Goal: Communication & Community: Connect with others

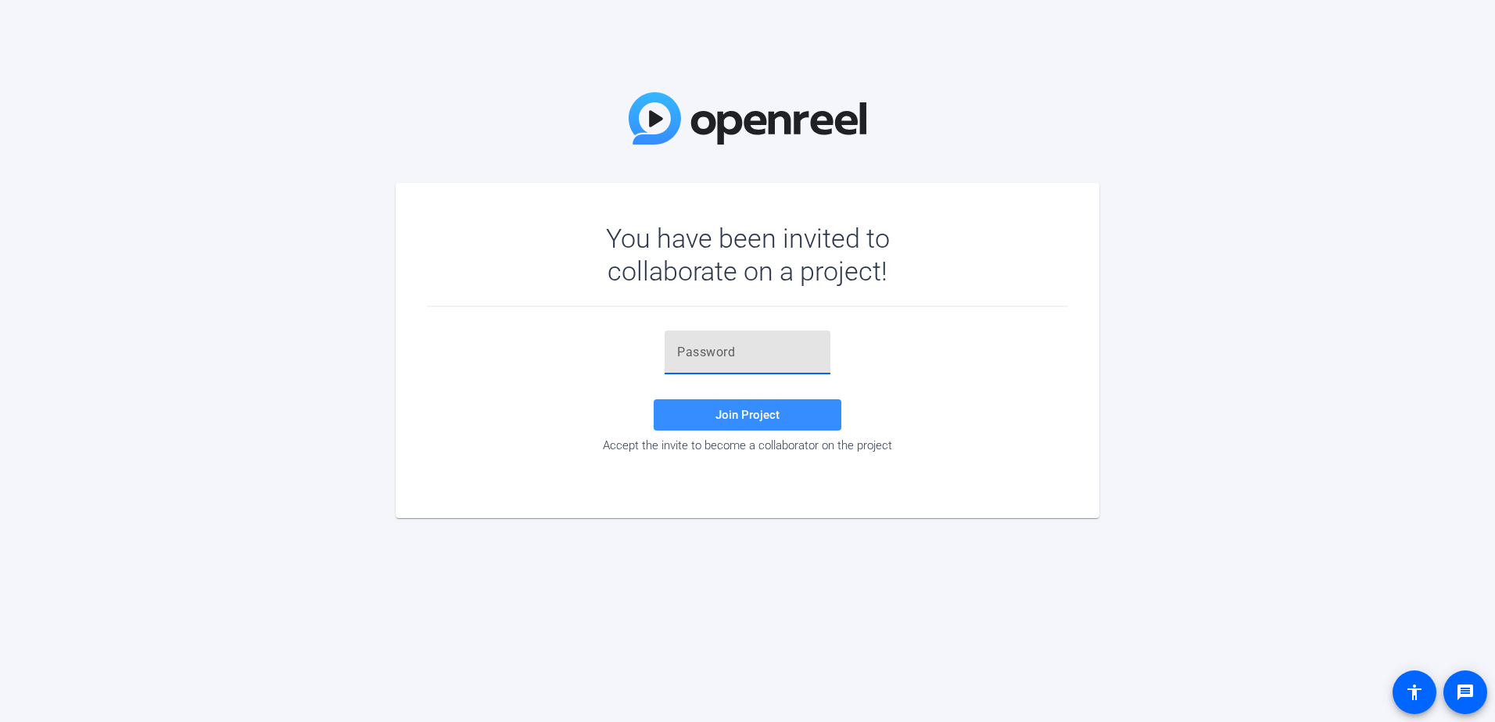
click at [699, 354] on input "text" at bounding box center [747, 352] width 141 height 19
paste input "4PUni_"
click at [765, 406] on span at bounding box center [748, 415] width 188 height 38
click at [725, 353] on input "4PUni_" at bounding box center [747, 352] width 141 height 19
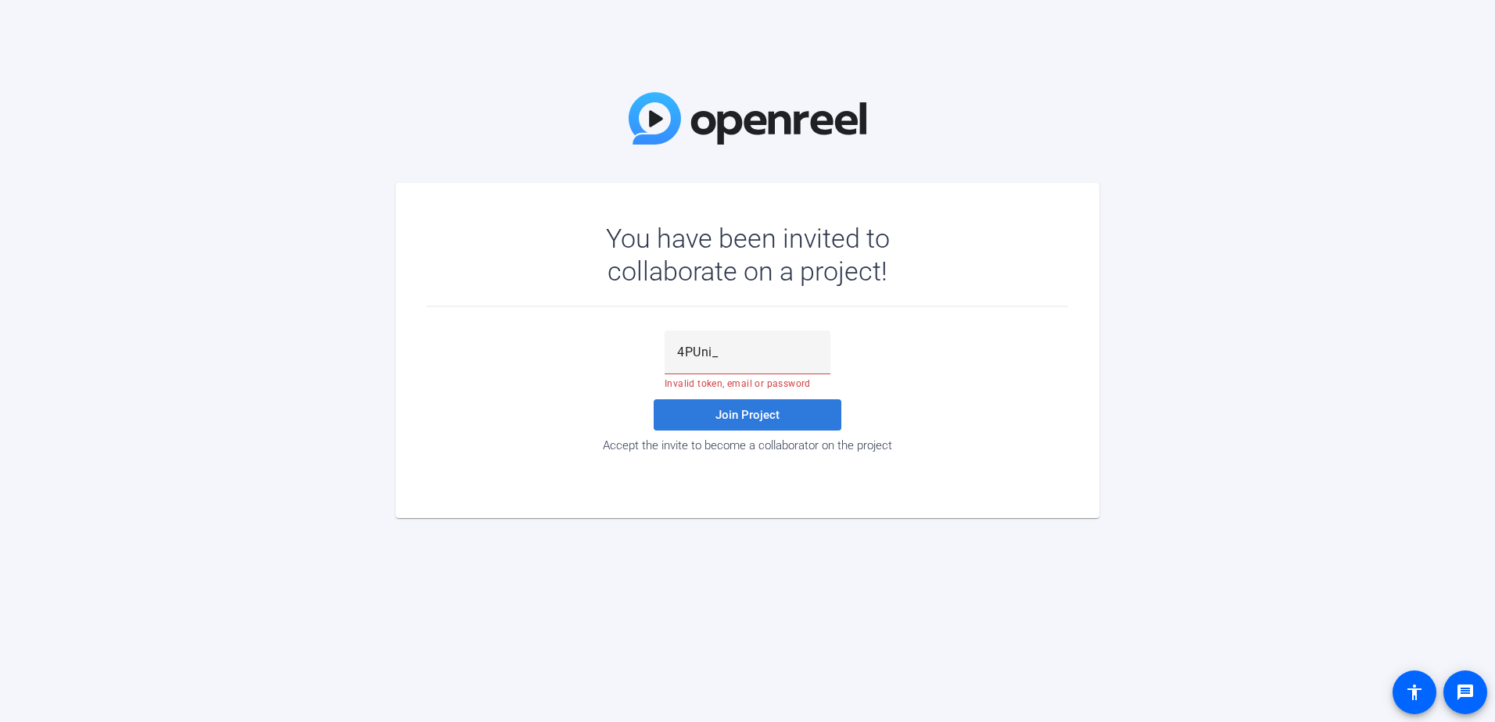
click at [768, 403] on span at bounding box center [748, 415] width 188 height 38
click at [720, 349] on input "4PUni_" at bounding box center [747, 352] width 141 height 19
click at [727, 356] on input "4PUni_" at bounding box center [747, 352] width 141 height 19
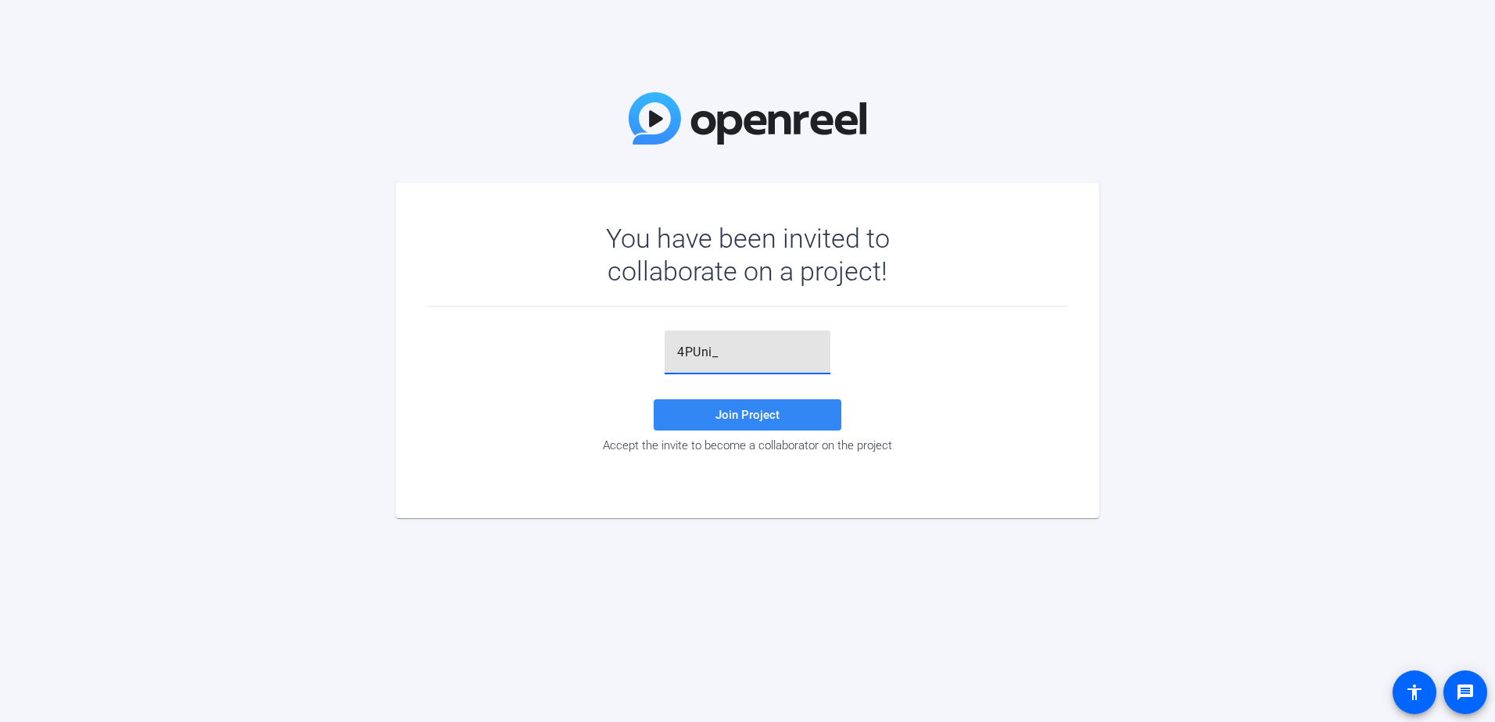
type input "4PUni_"
click at [758, 418] on span "Join Project" at bounding box center [747, 415] width 64 height 14
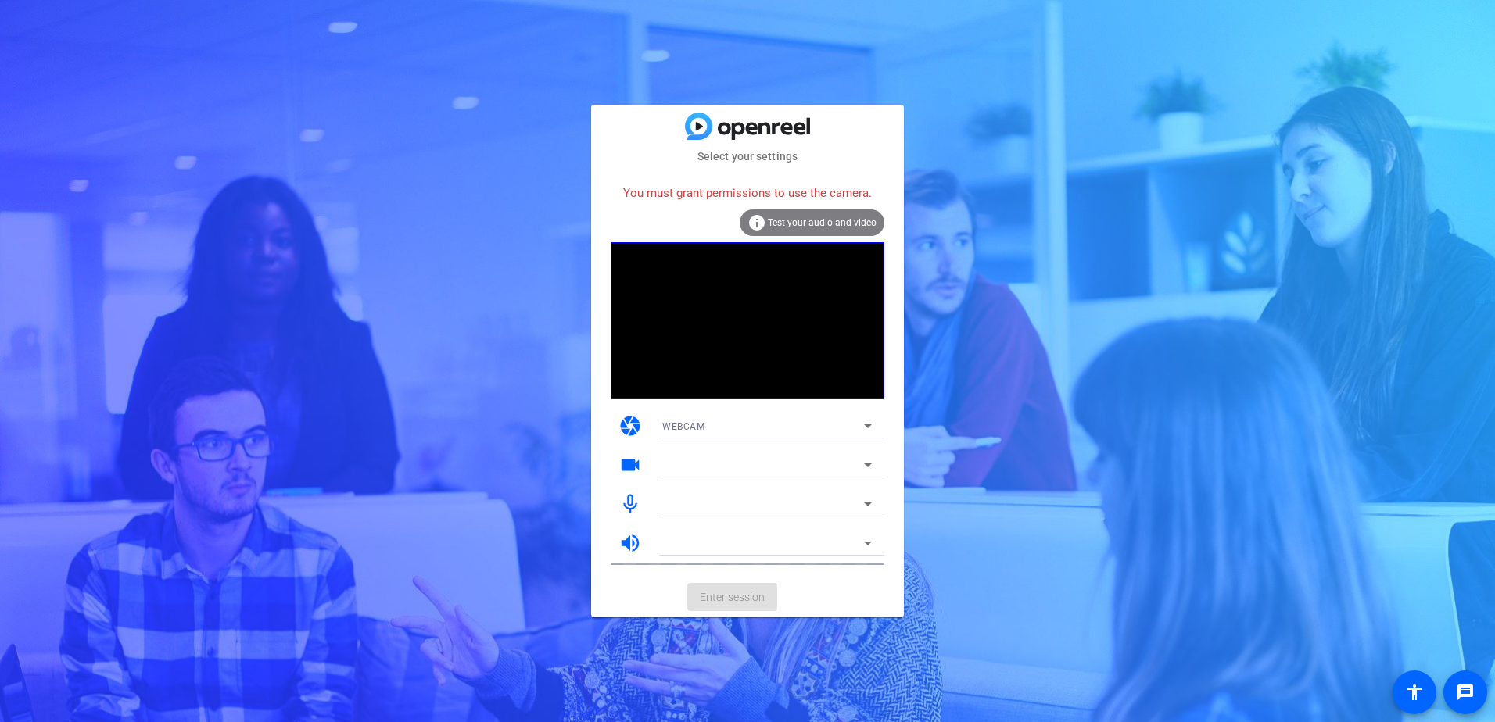
click at [830, 219] on span "Test your audio and video" at bounding box center [822, 222] width 109 height 11
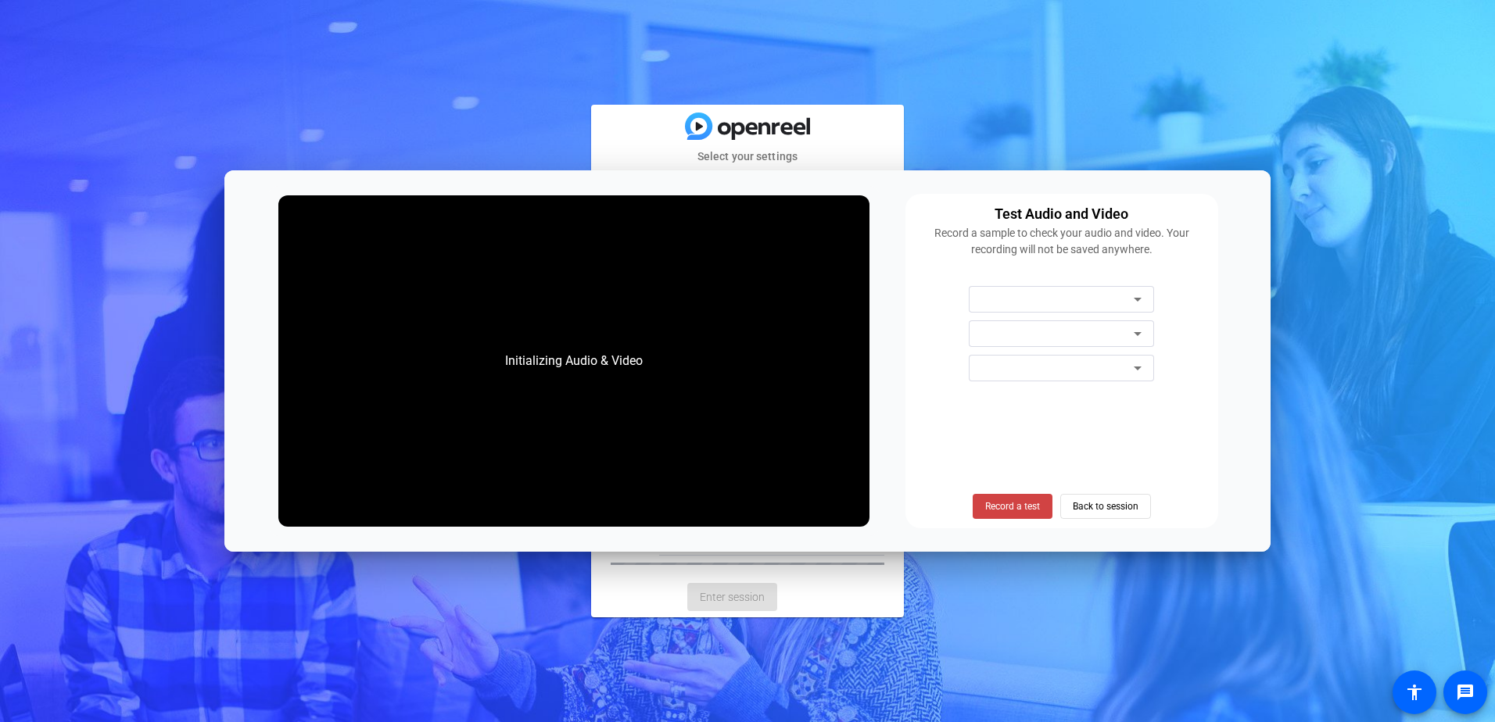
click at [830, 218] on div "Initializing Audio & Video" at bounding box center [573, 361] width 590 height 332
click at [1035, 504] on span "Record a test" at bounding box center [1012, 507] width 55 height 14
click at [1078, 505] on span "Back to session" at bounding box center [1106, 507] width 66 height 30
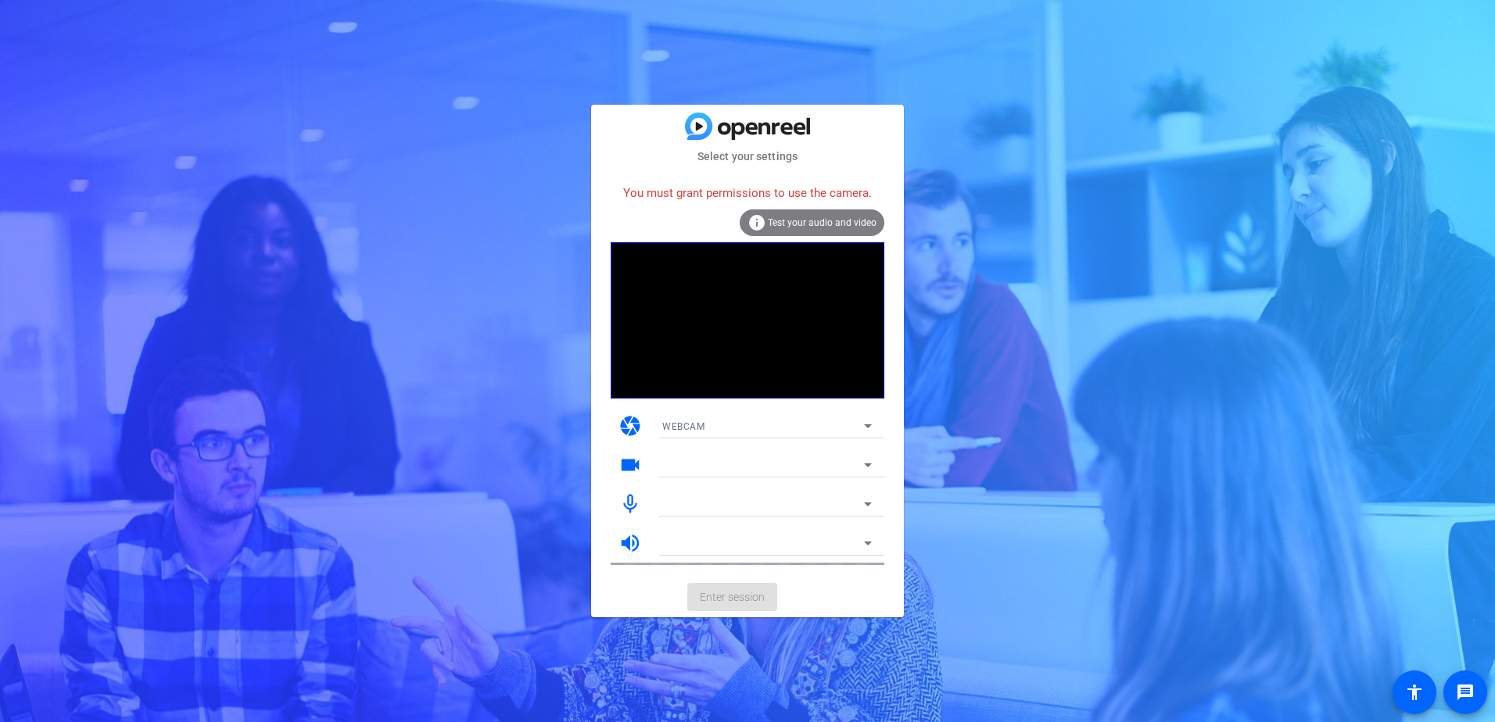
click at [694, 423] on span "WEBCAM" at bounding box center [683, 426] width 42 height 11
click at [688, 456] on span "WEBCAM" at bounding box center [682, 457] width 41 height 19
click at [690, 461] on div at bounding box center [763, 465] width 202 height 19
click at [862, 461] on icon at bounding box center [867, 465] width 19 height 19
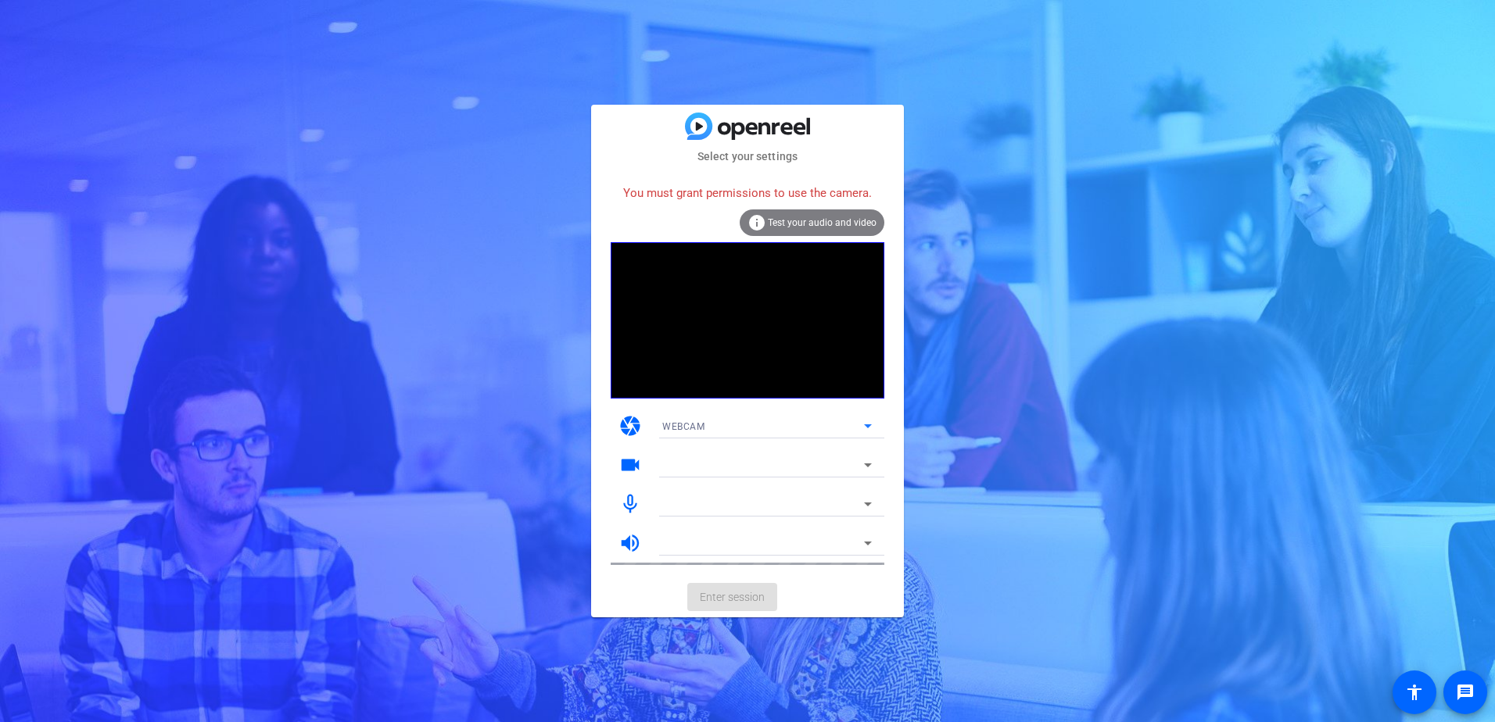
click at [859, 421] on icon at bounding box center [867, 426] width 19 height 19
click at [762, 537] on div at bounding box center [747, 361] width 1495 height 722
click at [765, 507] on div at bounding box center [763, 504] width 202 height 19
click at [858, 497] on div at bounding box center [767, 504] width 210 height 19
click at [855, 463] on div at bounding box center [763, 465] width 202 height 19
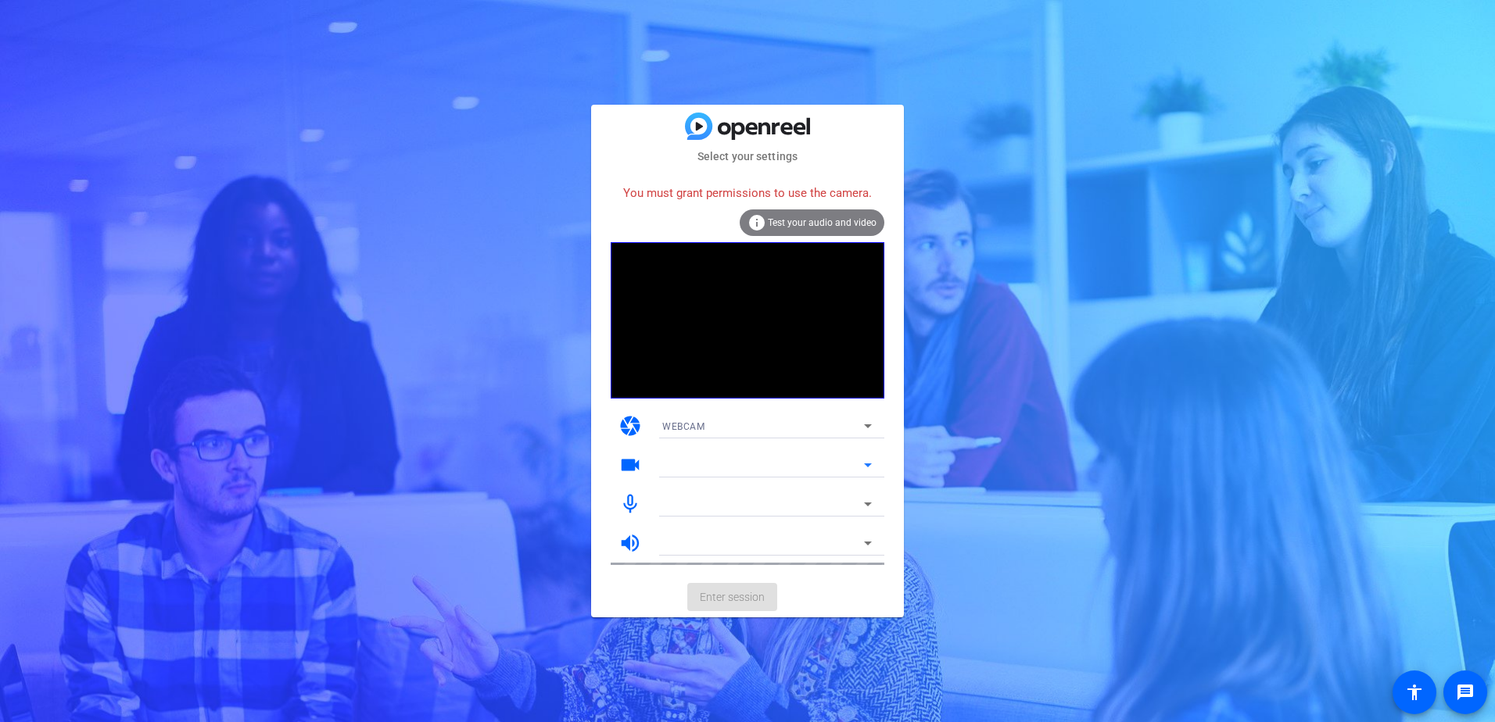
click at [855, 463] on div at bounding box center [763, 465] width 202 height 19
click at [864, 428] on icon at bounding box center [867, 426] width 19 height 19
click at [864, 428] on div at bounding box center [747, 361] width 1495 height 722
click at [864, 428] on icon at bounding box center [867, 426] width 19 height 19
drag, startPoint x: 864, startPoint y: 428, endPoint x: 840, endPoint y: 438, distance: 26.3
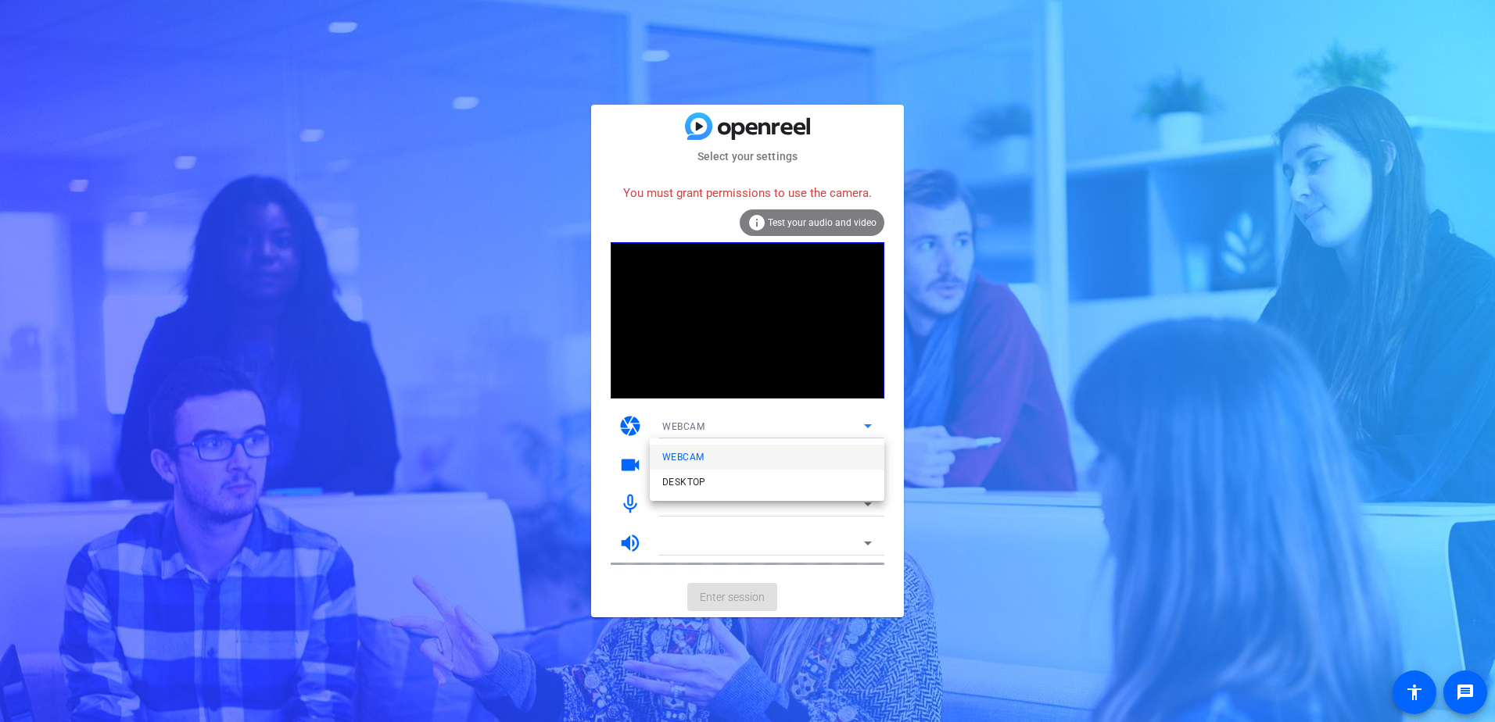
click at [840, 438] on div at bounding box center [747, 361] width 1495 height 722
click at [866, 423] on icon at bounding box center [867, 426] width 19 height 19
click at [866, 423] on div at bounding box center [747, 361] width 1495 height 722
click at [866, 423] on icon at bounding box center [867, 426] width 19 height 19
click at [943, 456] on div at bounding box center [747, 361] width 1495 height 722
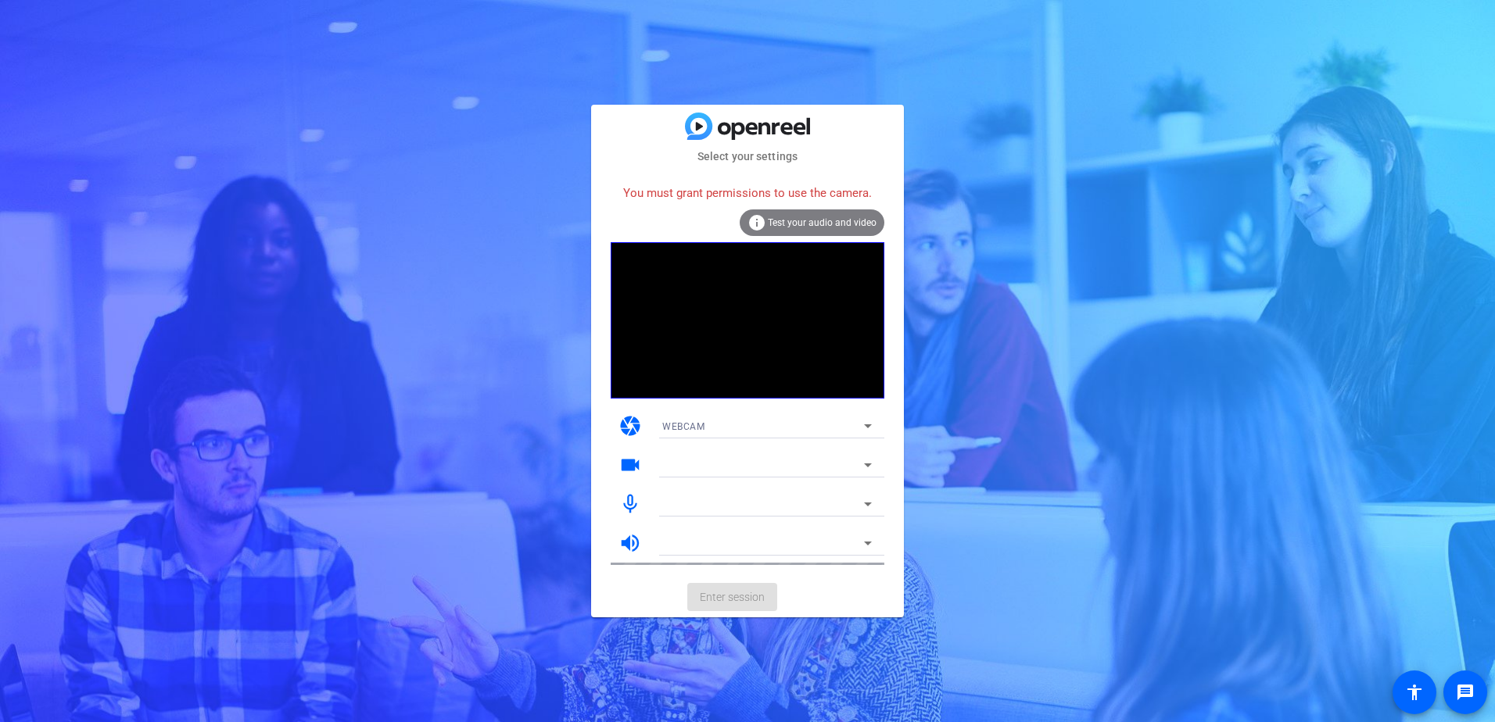
click at [854, 477] on div at bounding box center [767, 465] width 210 height 25
click at [794, 226] on span "Test your audio and video" at bounding box center [822, 222] width 109 height 11
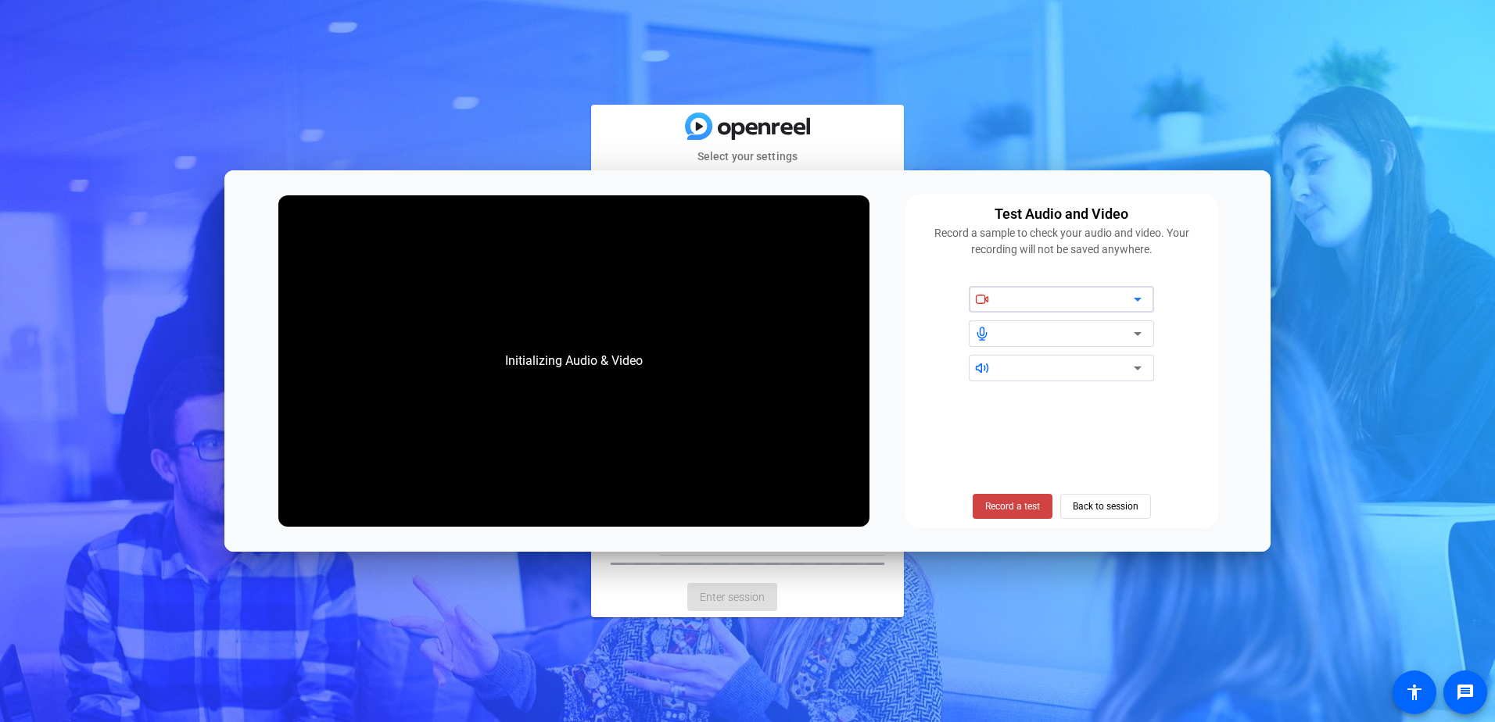
click at [1339, 578] on div "Select your settings You must grant permissions to use the camera. info Test yo…" at bounding box center [747, 361] width 1495 height 722
click at [1093, 300] on div at bounding box center [1067, 299] width 133 height 19
click at [1020, 508] on span "Record a test" at bounding box center [1012, 507] width 55 height 14
click at [1110, 513] on span "Back to session" at bounding box center [1106, 507] width 66 height 30
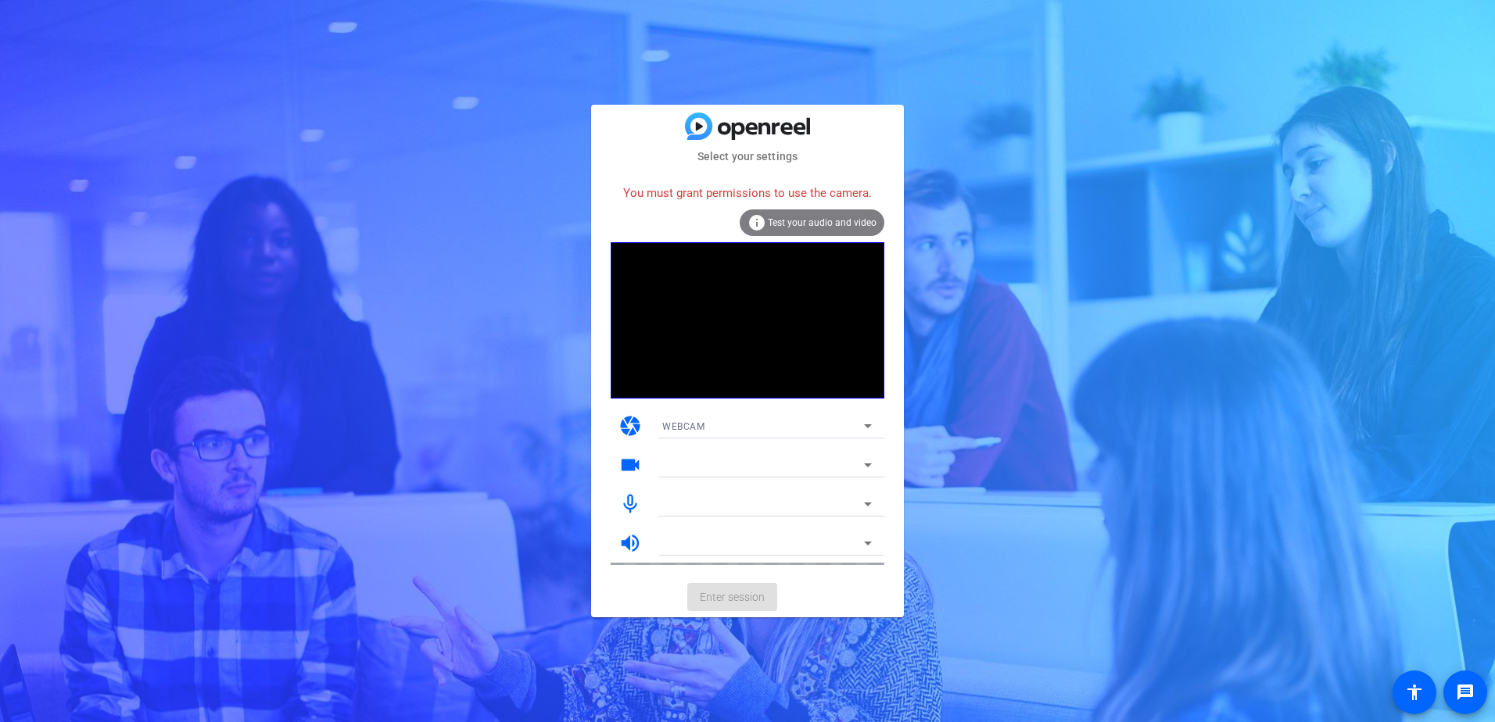
click at [1027, 30] on div "Select your settings You must grant permissions to use the camera. info Test yo…" at bounding box center [747, 361] width 1495 height 722
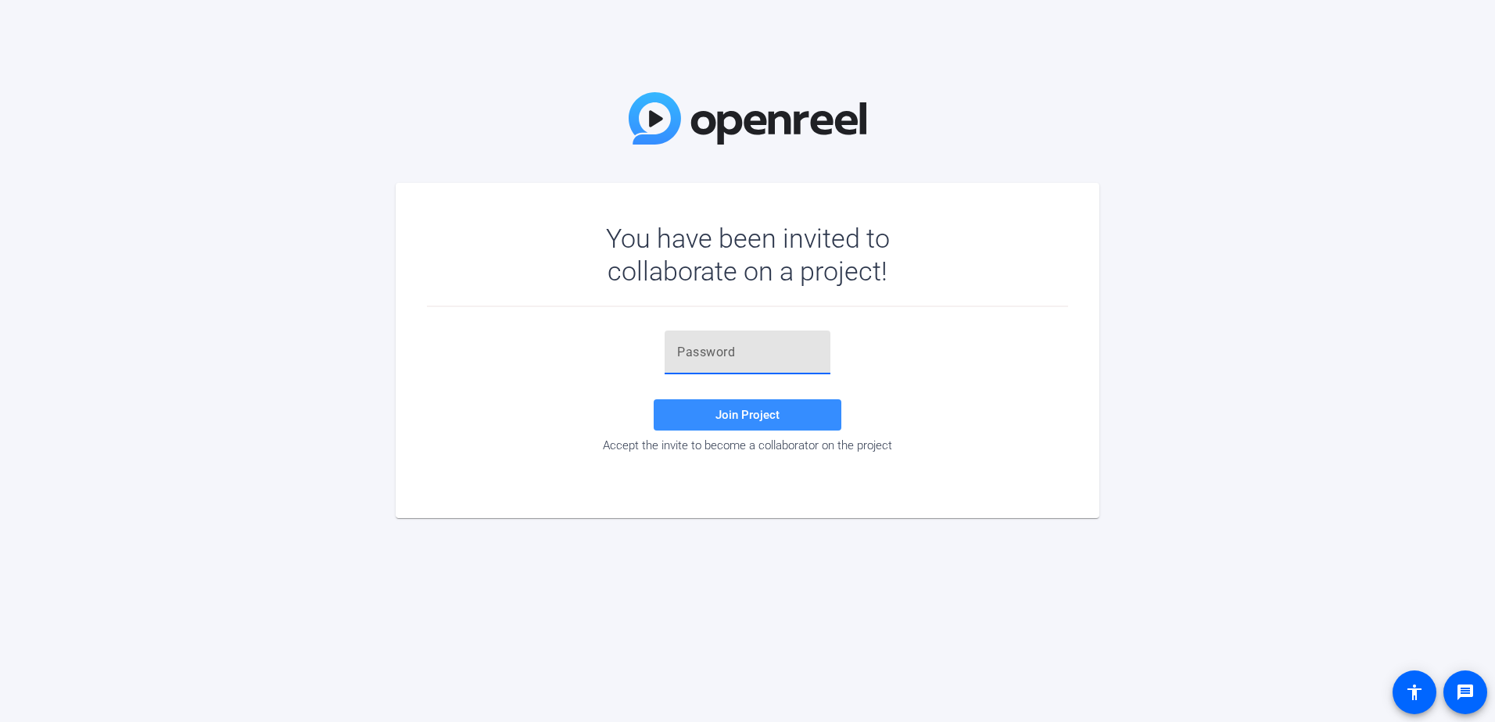
click at [696, 352] on input "text" at bounding box center [747, 352] width 141 height 19
click at [701, 338] on div at bounding box center [747, 353] width 141 height 44
paste input "4PUni_"
type input "4PUni_"
click at [762, 408] on span "Join Project" at bounding box center [747, 415] width 64 height 14
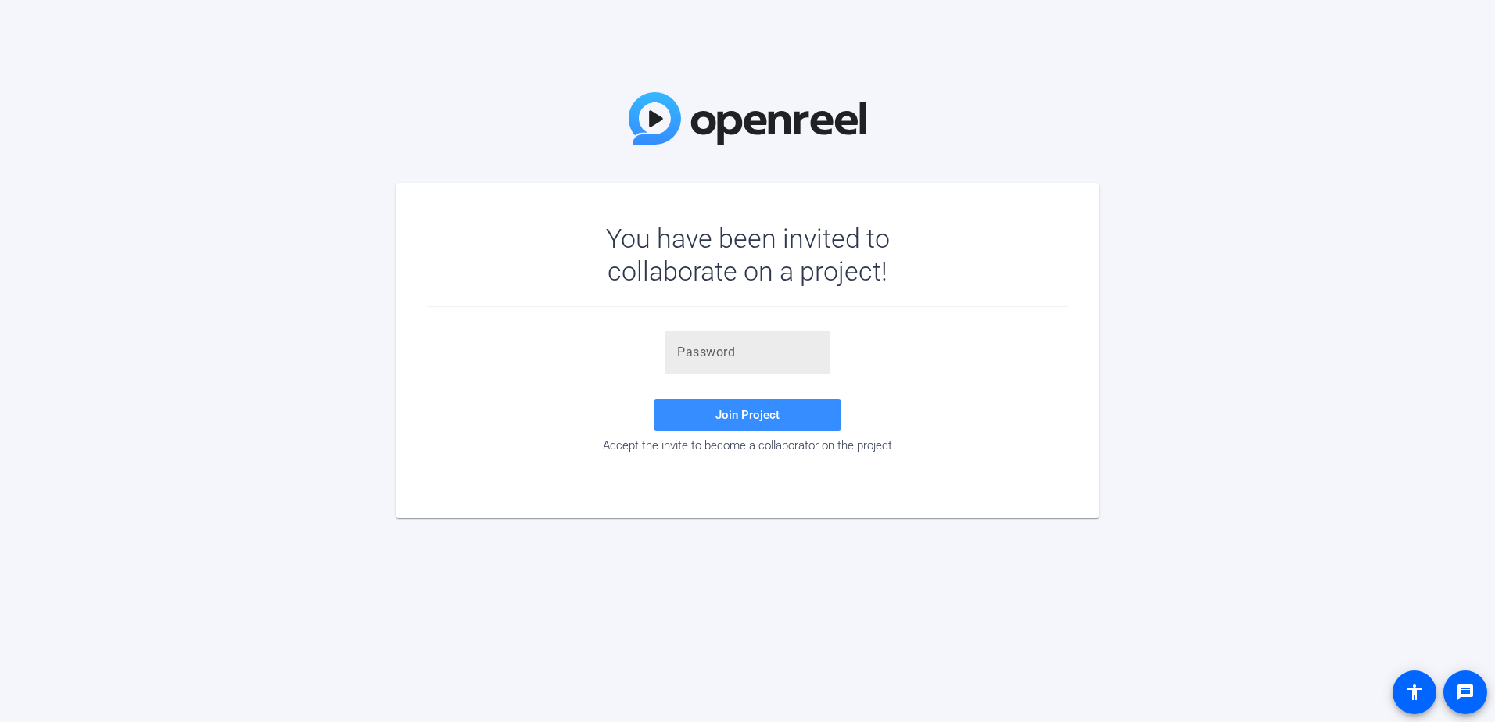
click at [683, 348] on input "text" at bounding box center [747, 352] width 141 height 19
type input "4PUni_"
click at [734, 409] on span "Join Project" at bounding box center [747, 415] width 64 height 14
click at [715, 348] on input "text" at bounding box center [747, 352] width 141 height 19
click at [715, 352] on input "text" at bounding box center [747, 352] width 141 height 19
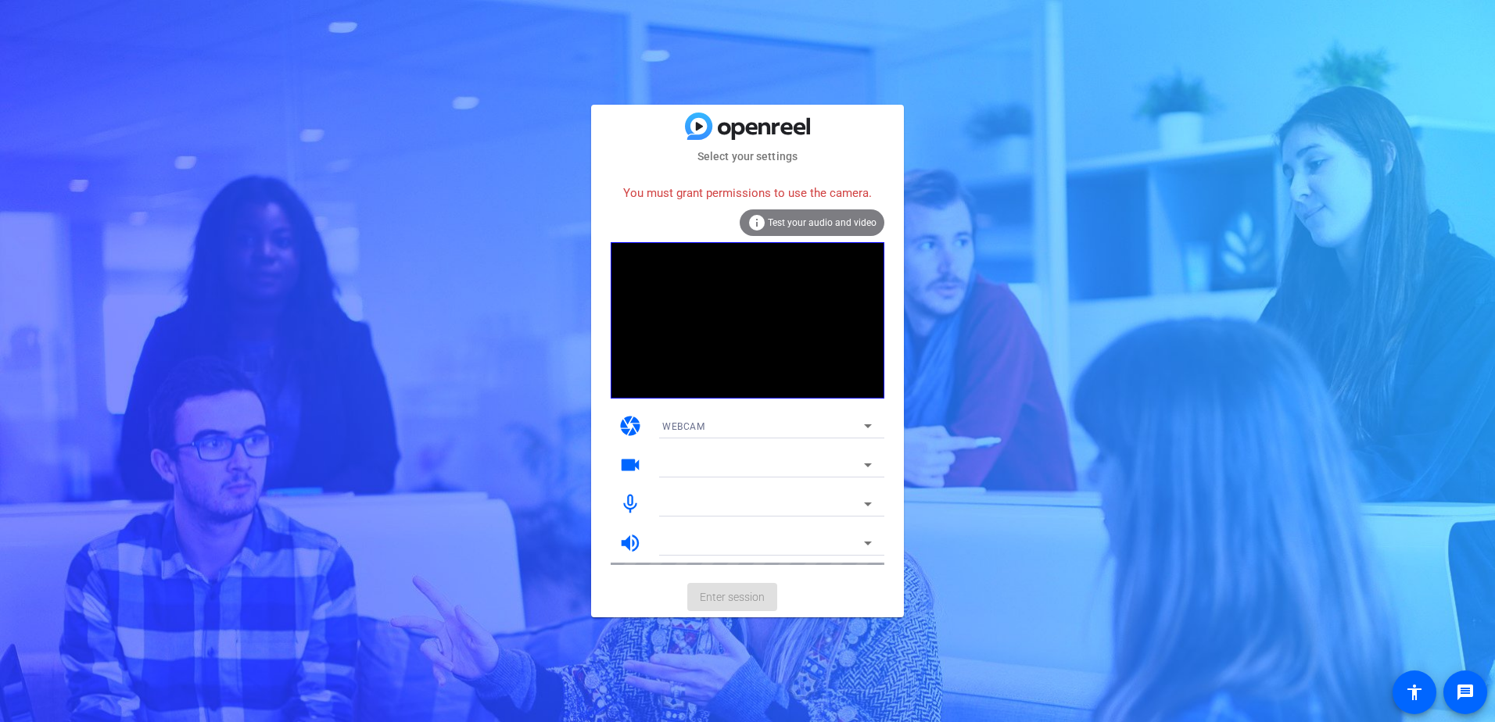
click at [823, 461] on div at bounding box center [763, 465] width 202 height 19
click at [813, 227] on span "Test your audio and video" at bounding box center [822, 222] width 109 height 11
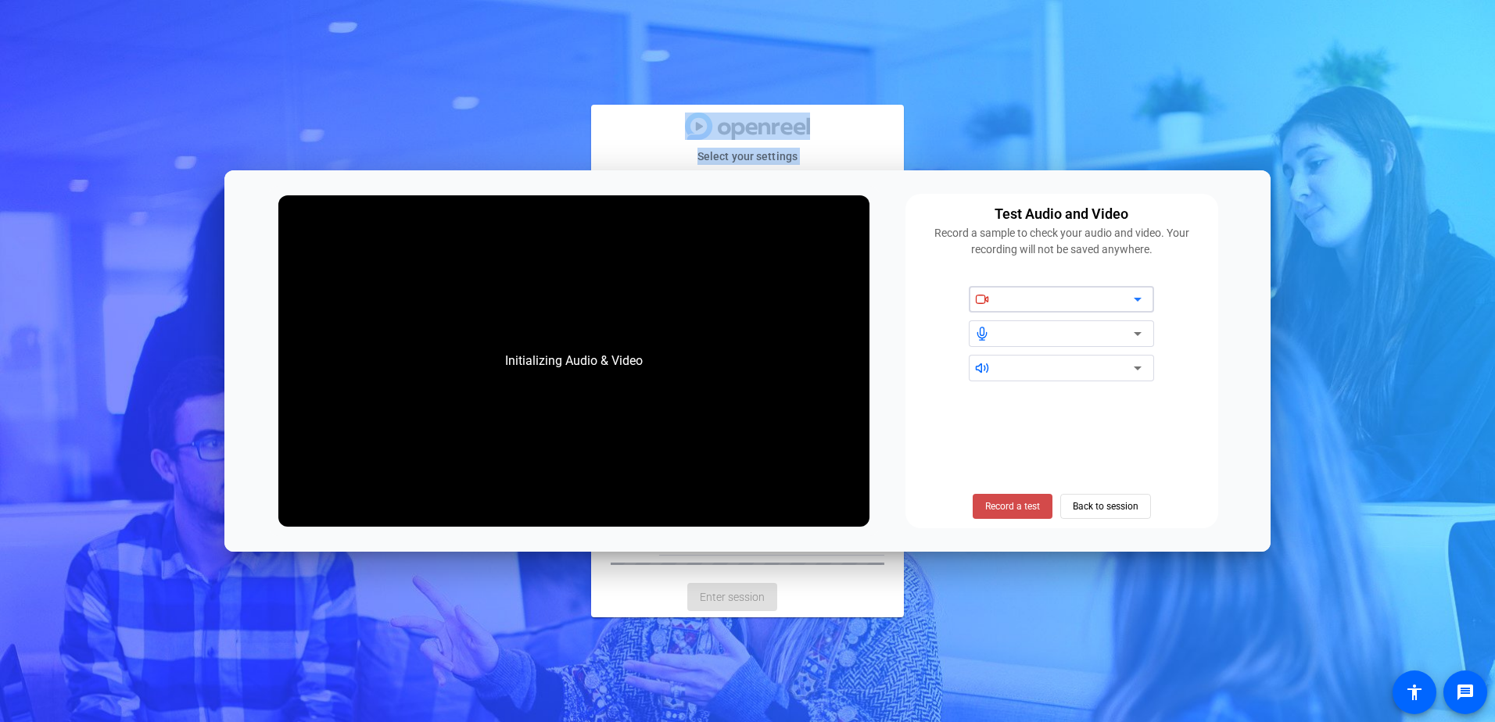
click at [1020, 505] on span "Record a test" at bounding box center [1012, 507] width 55 height 14
click at [1073, 505] on span "Back to session" at bounding box center [1106, 507] width 66 height 30
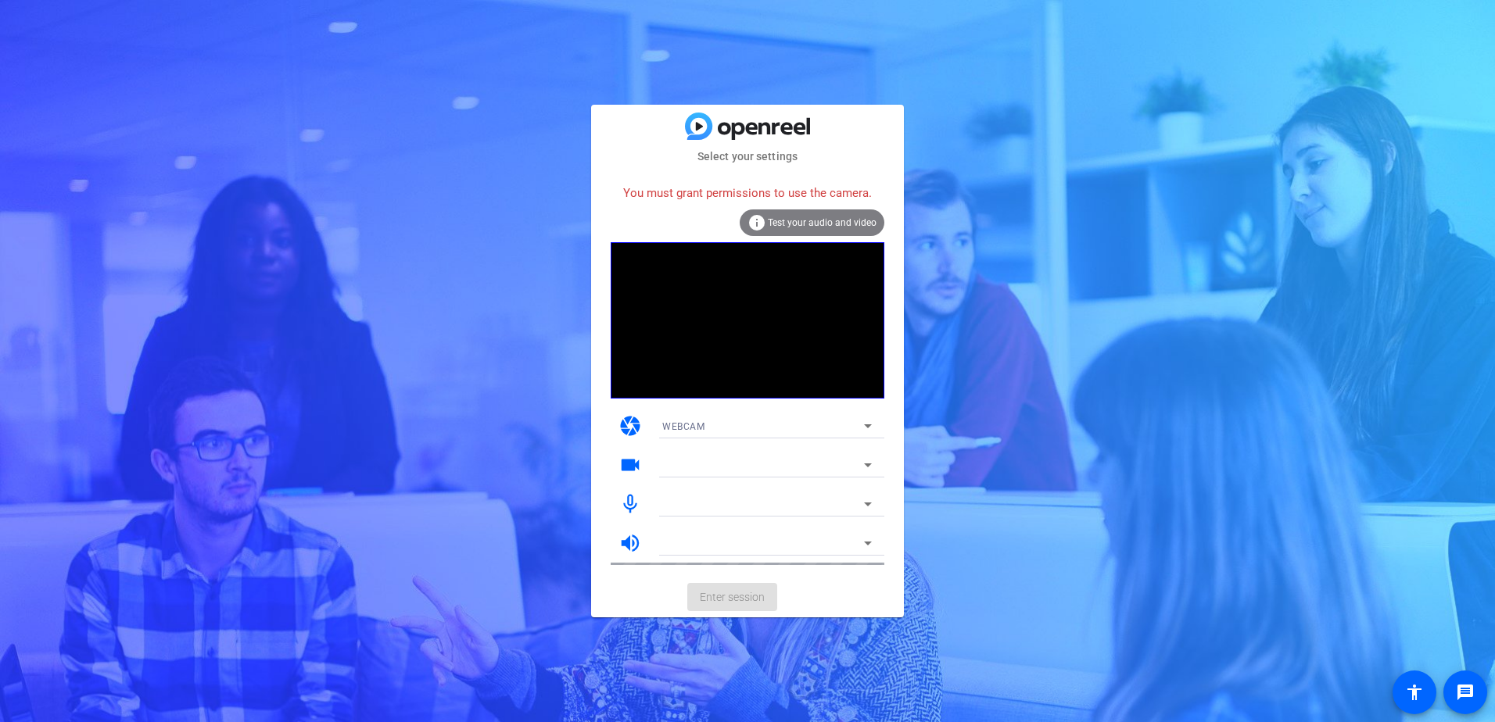
click at [707, 457] on div at bounding box center [763, 465] width 202 height 19
click at [857, 461] on div at bounding box center [763, 465] width 202 height 19
click at [855, 424] on div "WEBCAM" at bounding box center [763, 427] width 202 height 20
click at [855, 424] on div at bounding box center [747, 361] width 1495 height 722
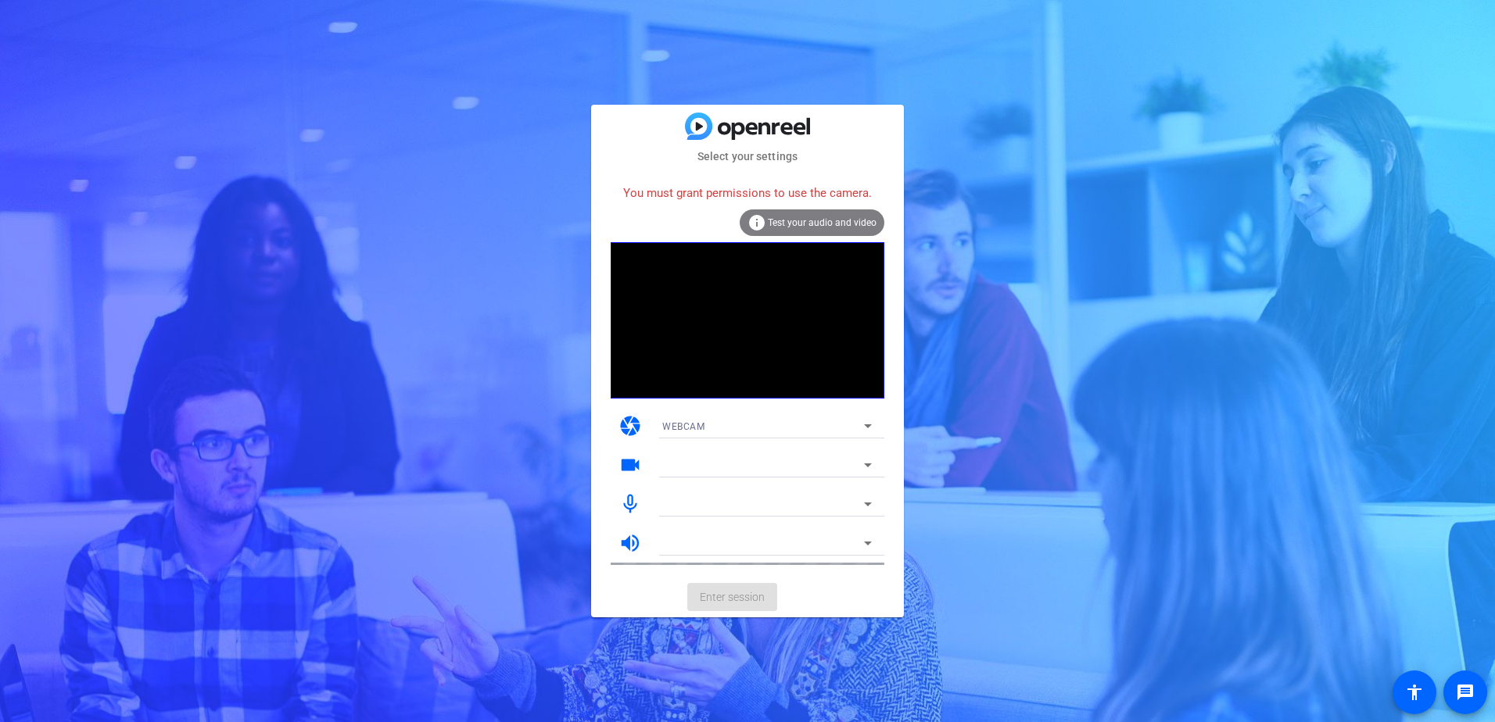
click at [815, 530] on div at bounding box center [767, 525] width 235 height 17
click at [801, 209] on div "You must grant permissions to use the camera." at bounding box center [748, 194] width 274 height 34
click at [807, 223] on span "Test your audio and video" at bounding box center [822, 222] width 109 height 11
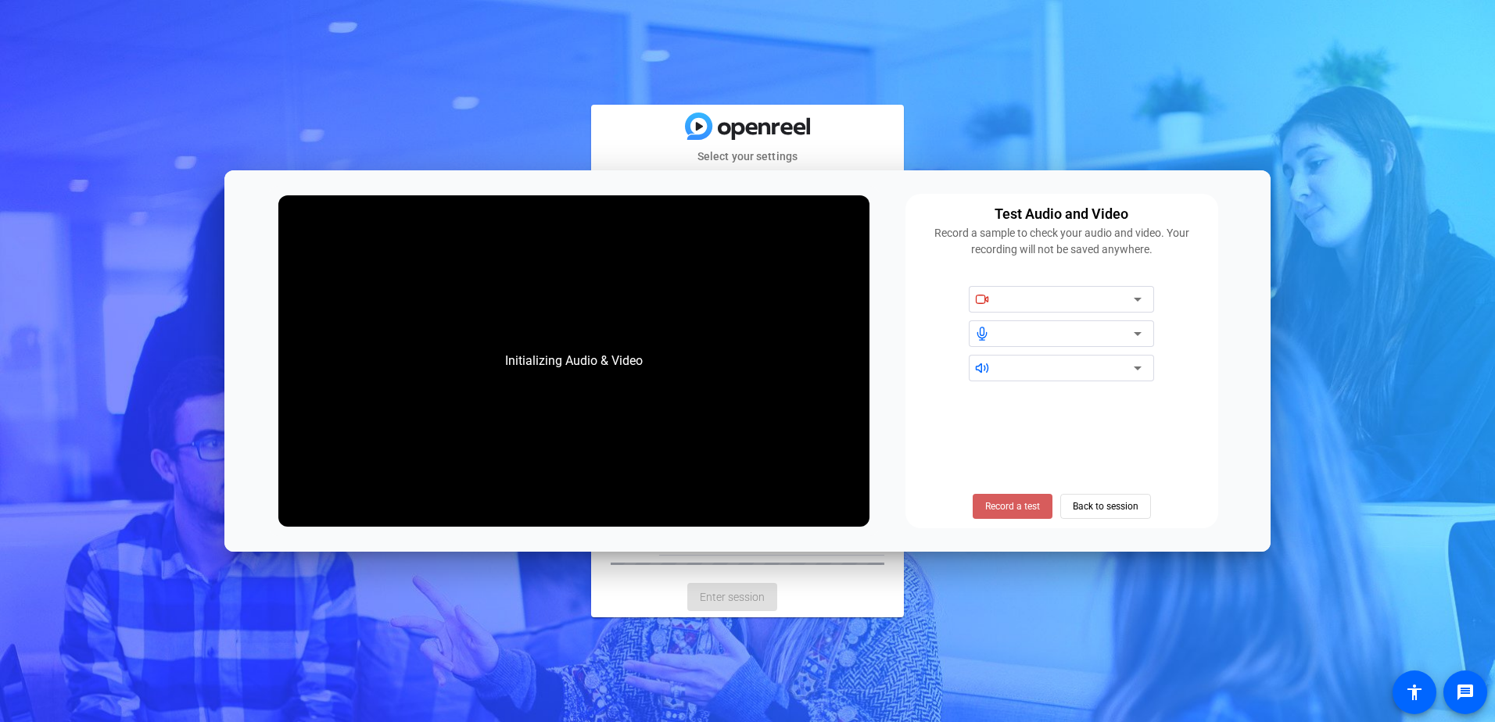
click at [998, 496] on span at bounding box center [1013, 507] width 80 height 38
click at [1141, 291] on icon at bounding box center [1137, 299] width 19 height 19
click at [1140, 296] on icon at bounding box center [1137, 299] width 19 height 19
click at [1138, 304] on icon at bounding box center [1137, 299] width 19 height 19
click at [1138, 330] on icon at bounding box center [1137, 333] width 19 height 19
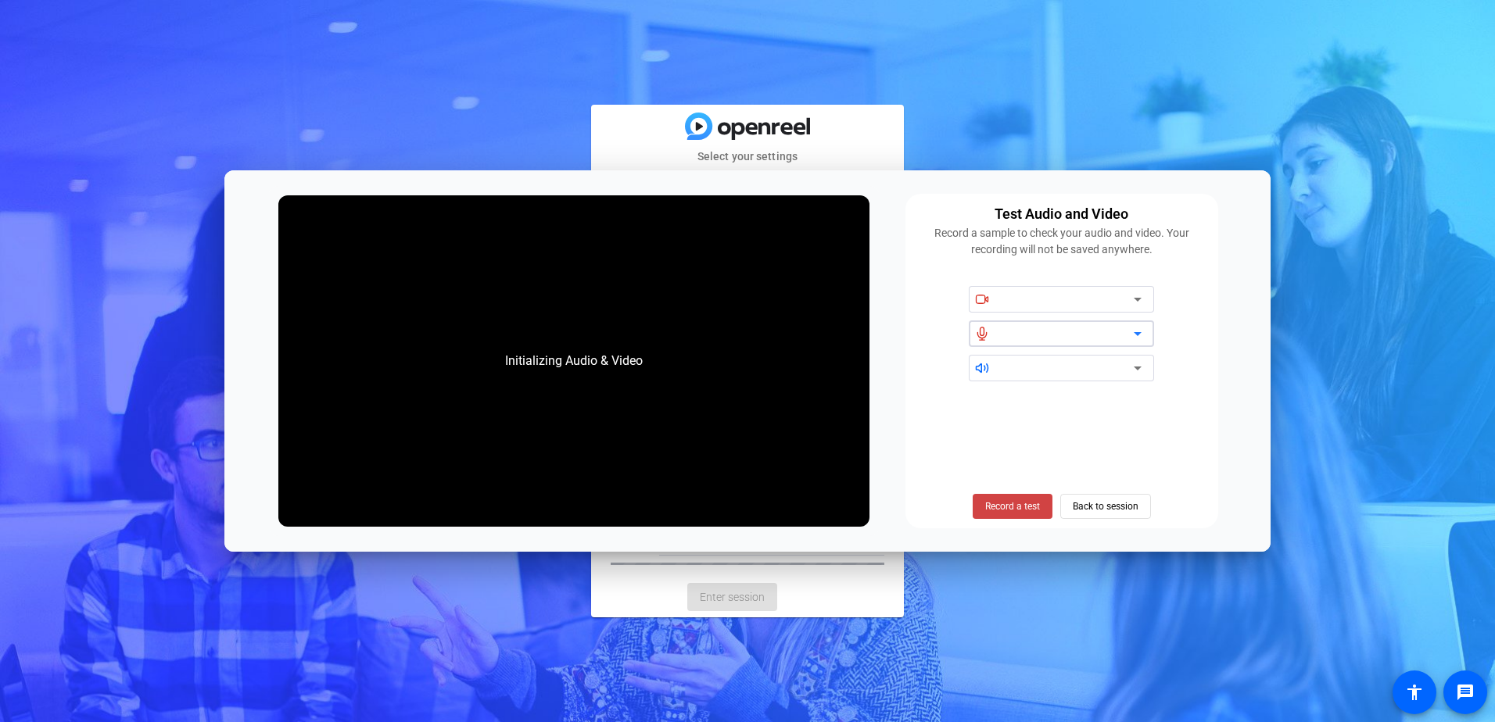
click at [1138, 330] on icon at bounding box center [1137, 333] width 19 height 19
click at [1134, 363] on icon at bounding box center [1137, 368] width 19 height 19
click at [1131, 370] on icon at bounding box center [1137, 368] width 19 height 19
click at [1038, 504] on span "Record a test" at bounding box center [1012, 507] width 55 height 14
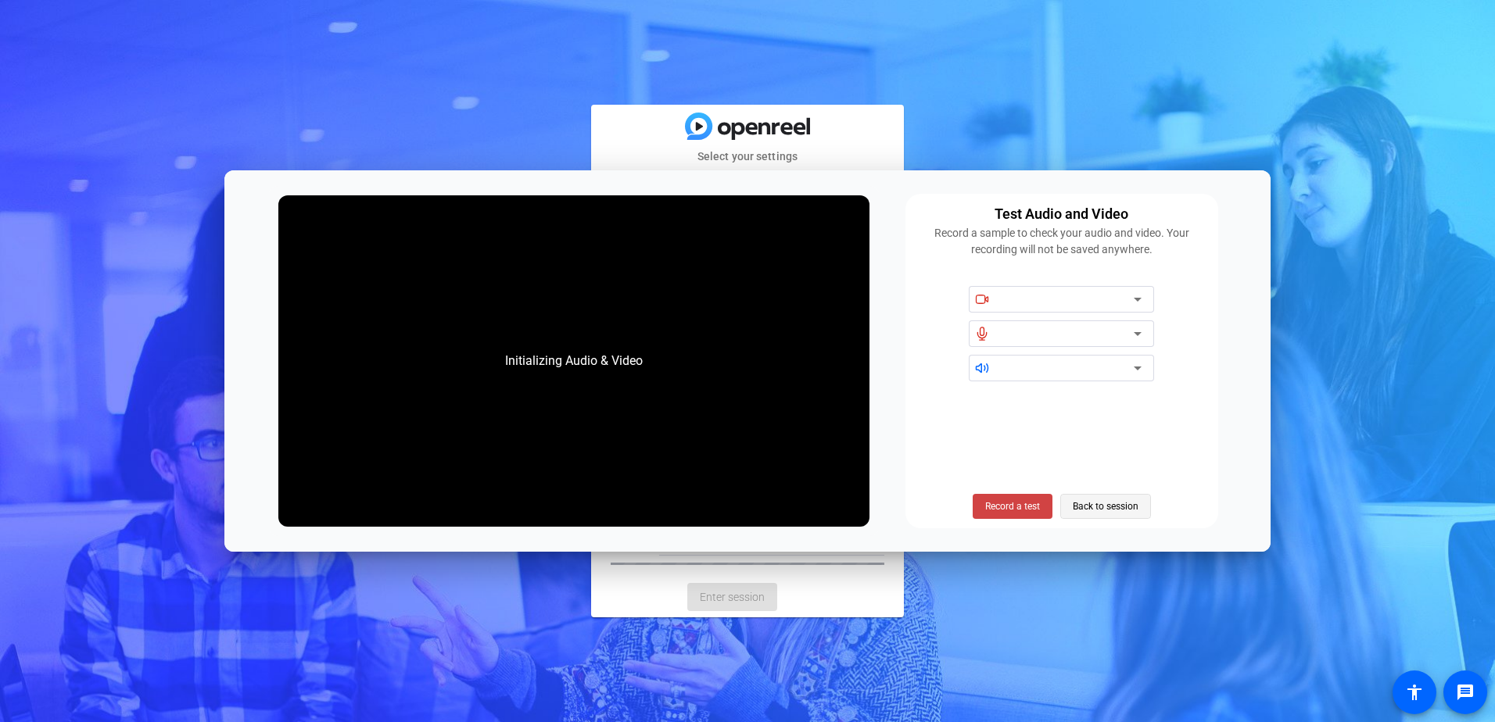
click at [1120, 506] on span "Back to session" at bounding box center [1106, 507] width 66 height 30
